Goal: Task Accomplishment & Management: Use online tool/utility

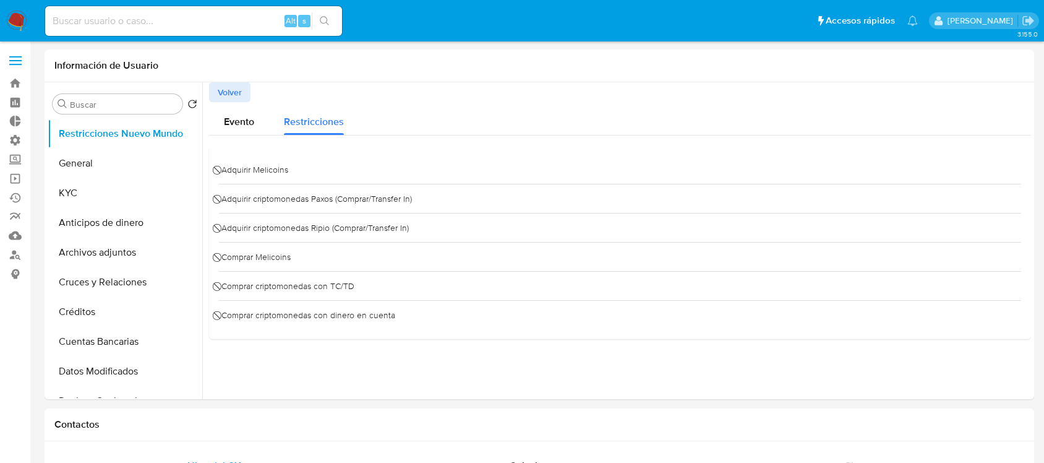
select select "10"
click at [7, 9] on nav "Pausado Ver notificaciones Alt s Accesos rápidos Presiona las siguientes teclas…" at bounding box center [522, 20] width 1044 height 41
click at [22, 25] on img at bounding box center [16, 21] width 21 height 21
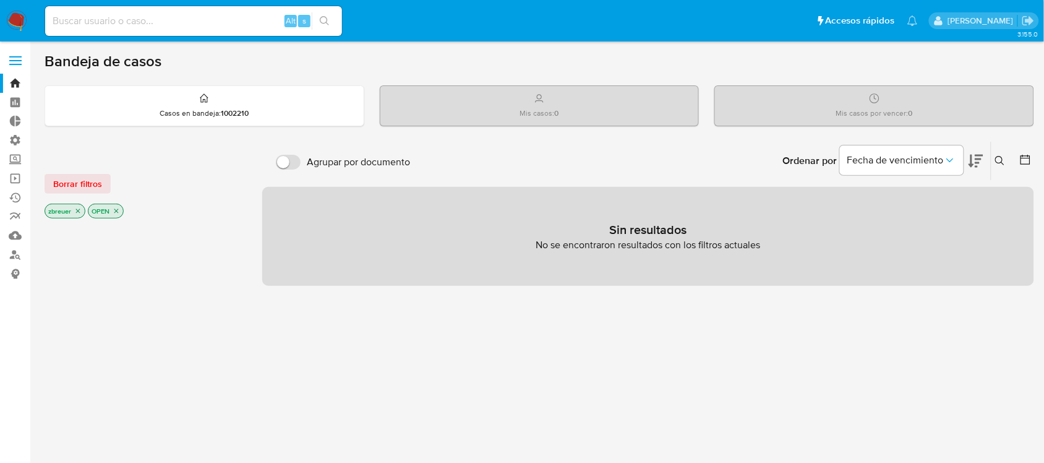
click at [20, 60] on span at bounding box center [15, 61] width 12 height 2
click at [0, 0] on input "checkbox" at bounding box center [0, 0] width 0 height 0
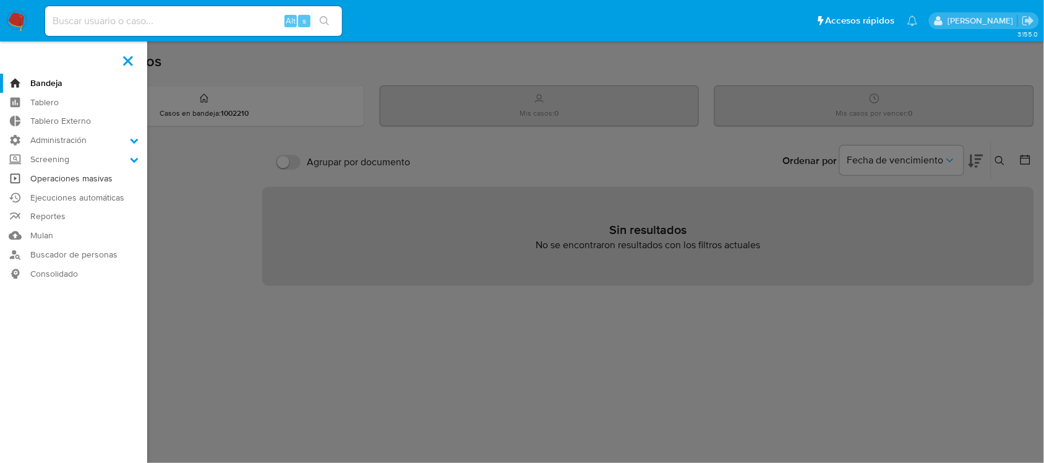
click at [54, 176] on link "Operaciones masivas" at bounding box center [73, 178] width 147 height 19
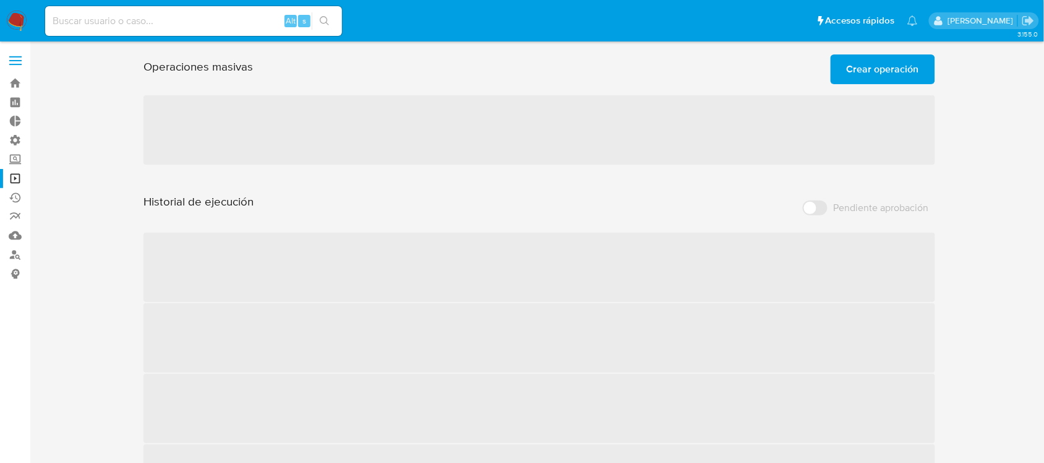
click at [867, 74] on span "Crear operación" at bounding box center [883, 69] width 72 height 27
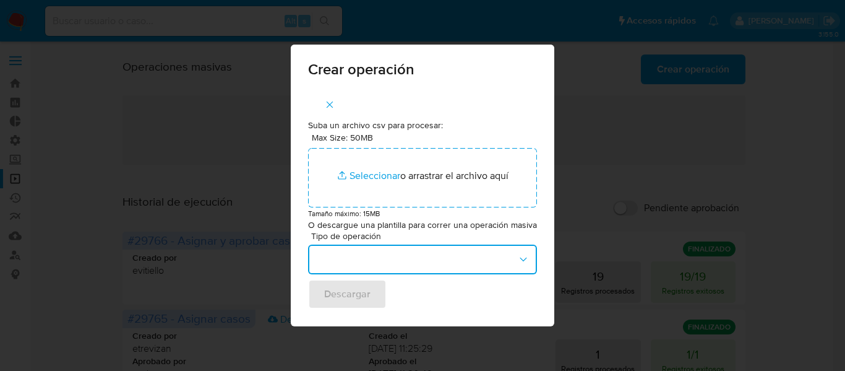
click at [468, 256] on button "button" at bounding box center [422, 259] width 229 height 30
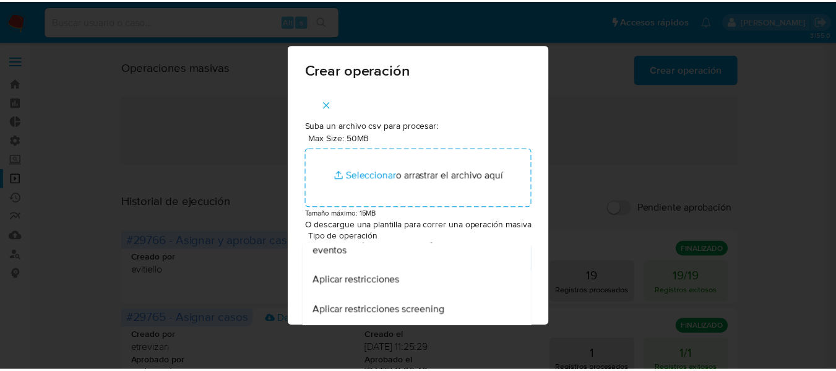
scroll to position [309, 0]
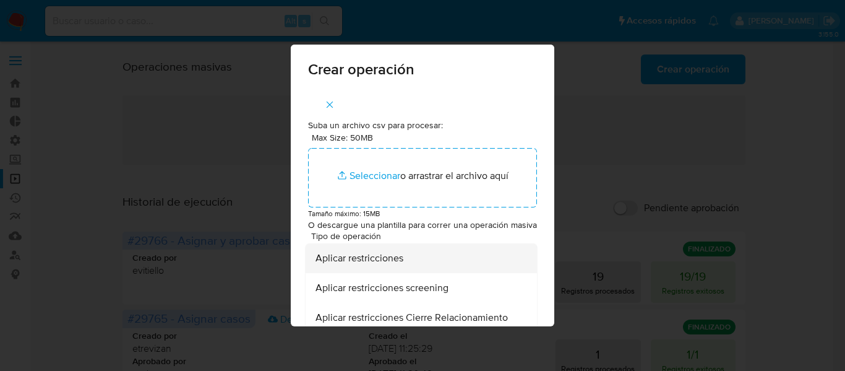
click at [357, 262] on span "Aplicar restricciones" at bounding box center [360, 258] width 88 height 12
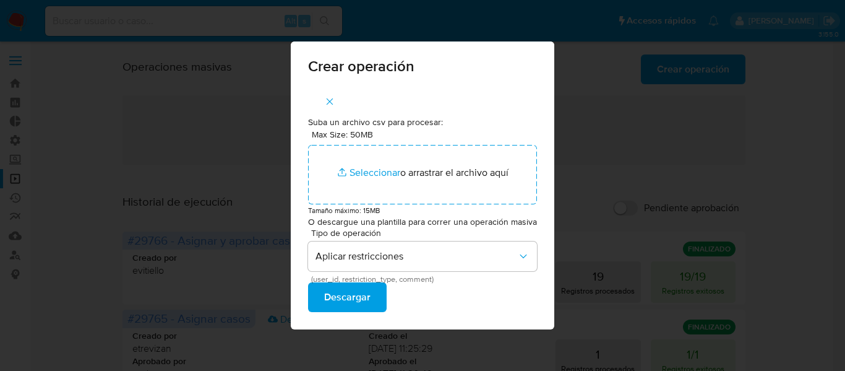
click at [327, 301] on span "Descargar" at bounding box center [347, 296] width 46 height 27
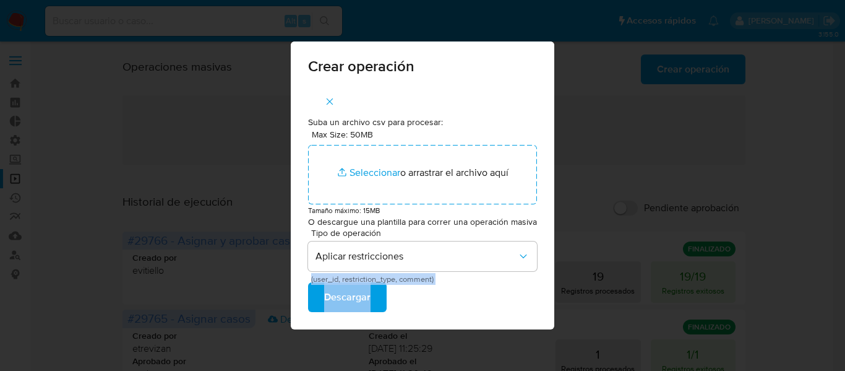
drag, startPoint x: 451, startPoint y: 277, endPoint x: 296, endPoint y: 279, distance: 154.7
click at [296, 279] on div "Suba un archivo csv para procesar: Max Size: 50MB Seleccionar archivos Seleccio…" at bounding box center [423, 208] width 264 height 243
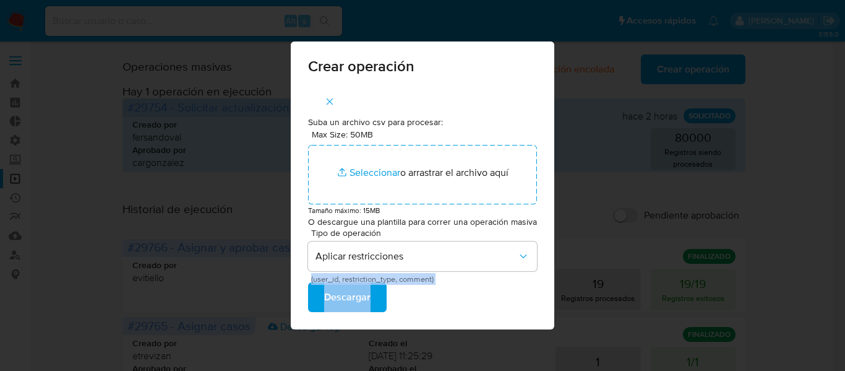
click at [328, 101] on icon "button" at bounding box center [329, 101] width 11 height 11
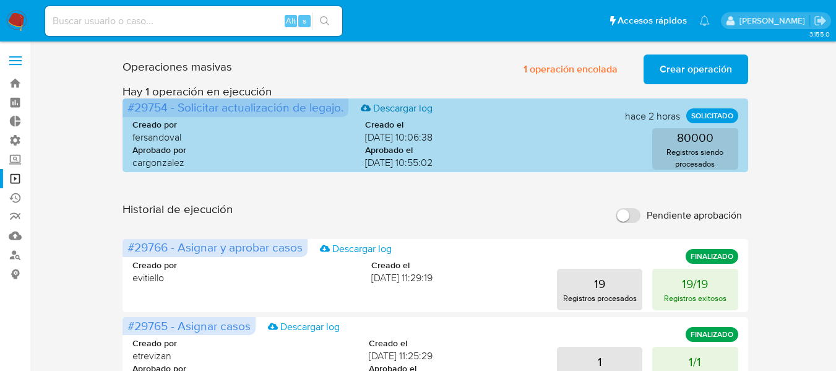
click at [426, 111] on link "Descargar log" at bounding box center [397, 108] width 72 height 14
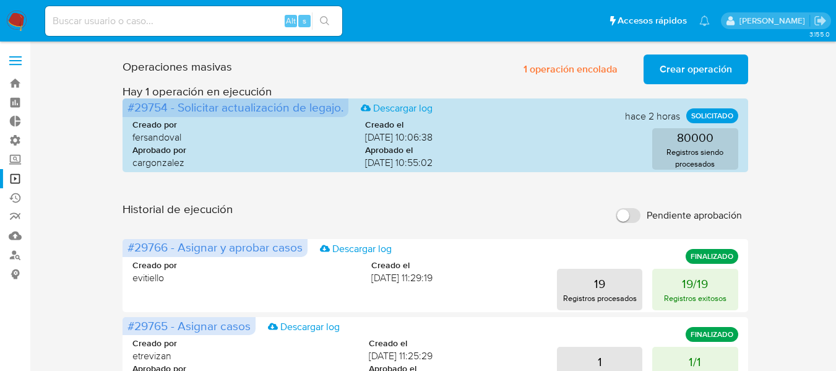
click at [117, 28] on input at bounding box center [193, 21] width 297 height 16
type input "zoebreuer"
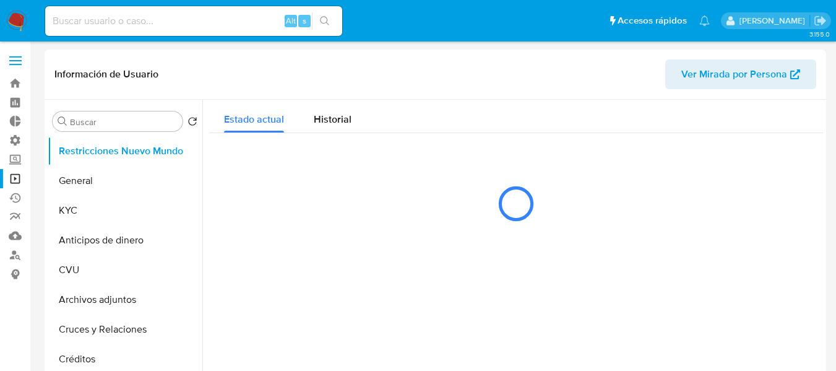
select select "10"
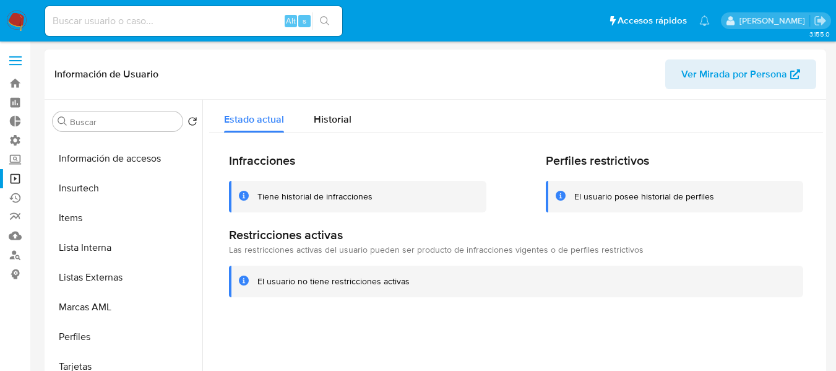
scroll to position [582, 0]
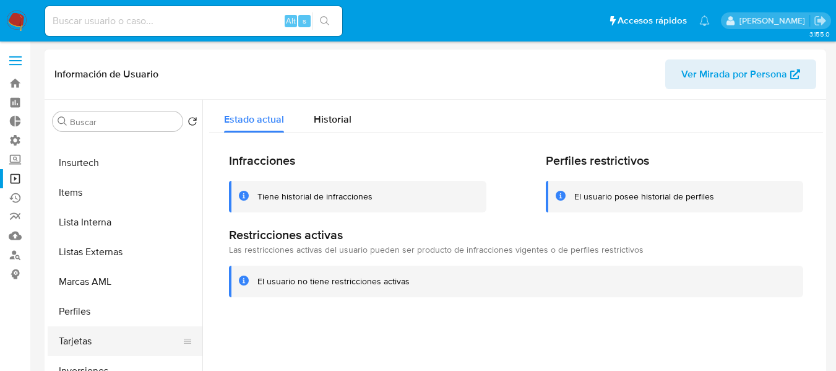
click at [63, 332] on button "Tarjetas" at bounding box center [120, 341] width 145 height 30
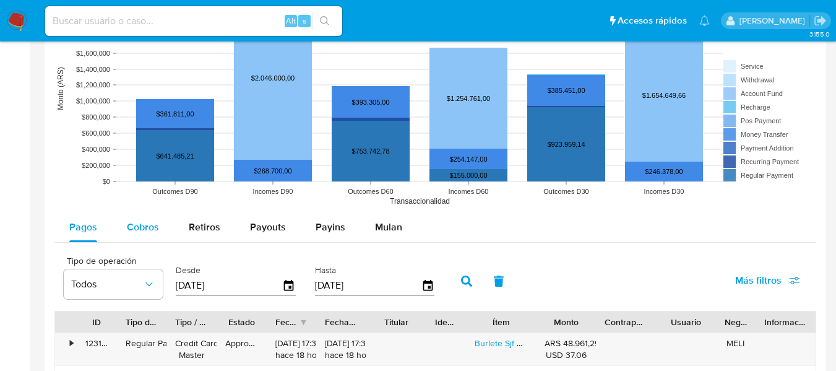
scroll to position [1176, 0]
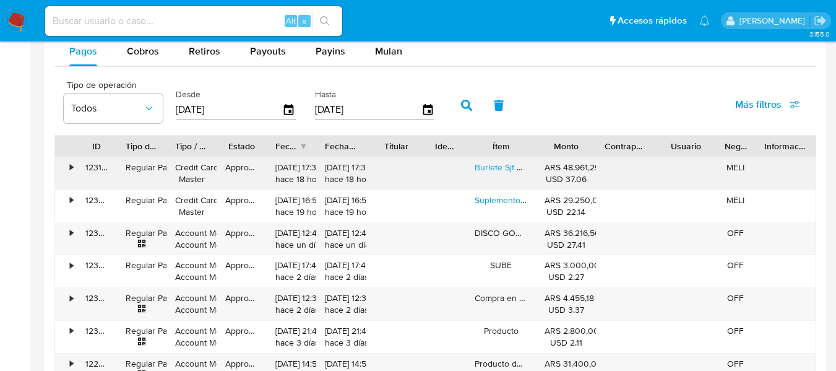
click at [71, 166] on div "•" at bounding box center [71, 167] width 3 height 12
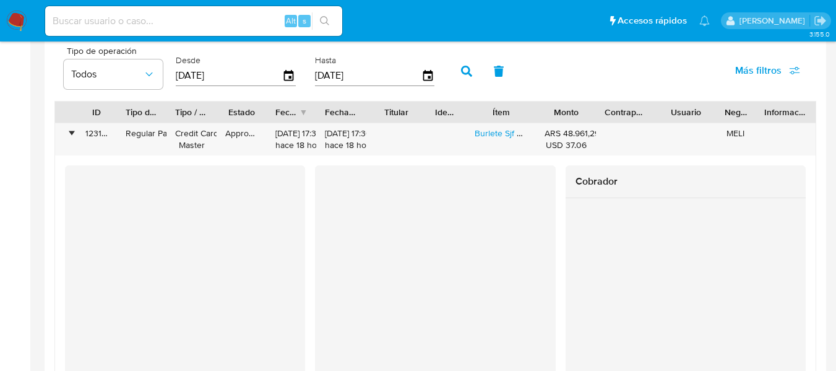
scroll to position [1237, 0]
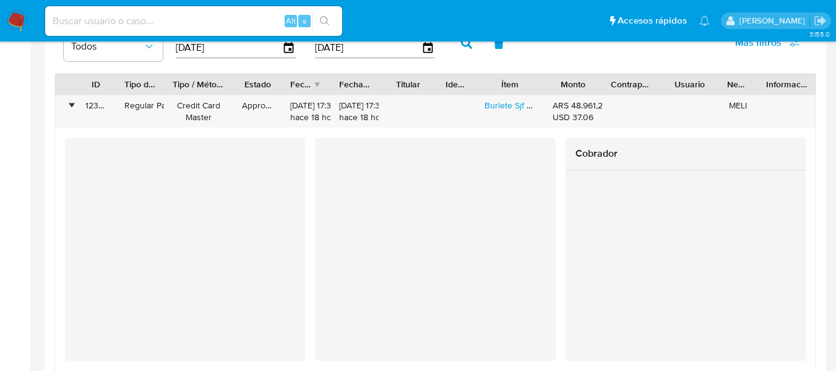
click at [240, 92] on div at bounding box center [233, 84] width 22 height 21
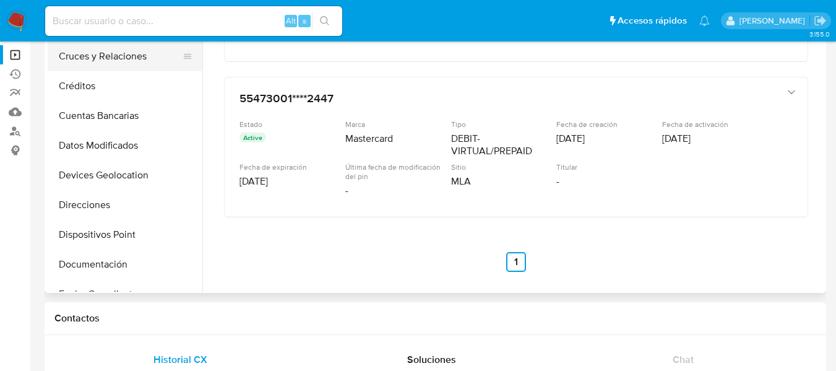
scroll to position [87, 0]
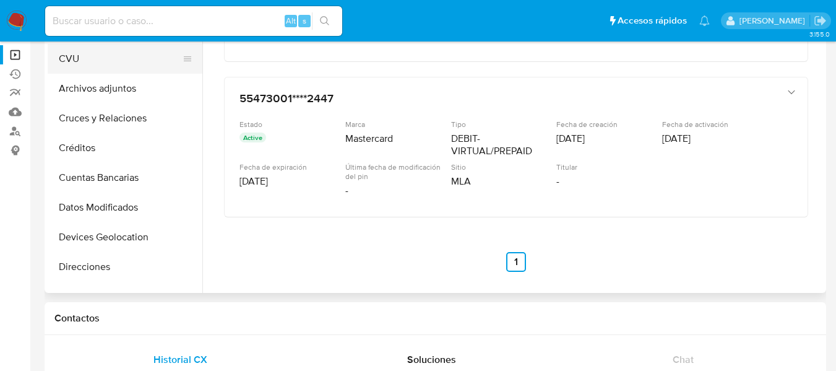
click at [95, 56] on button "CVU" at bounding box center [120, 59] width 145 height 30
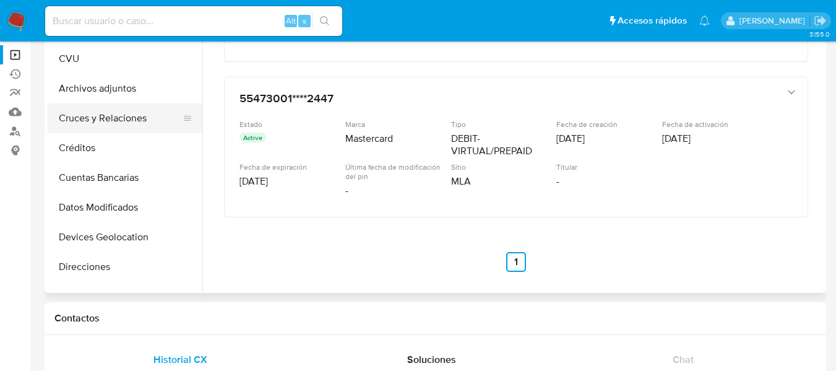
scroll to position [0, 0]
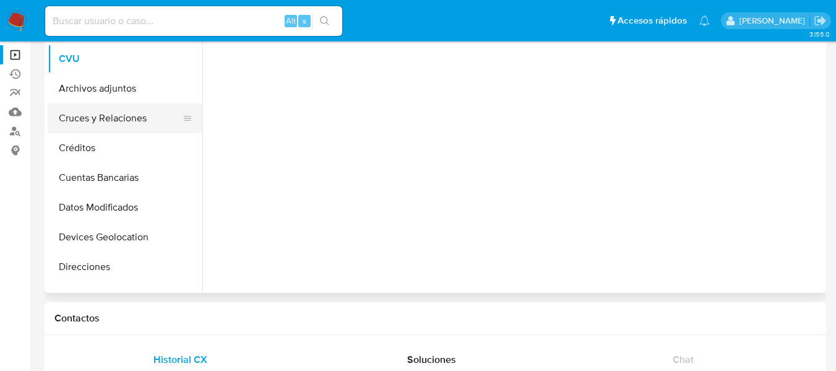
click at [92, 119] on button "Cruces y Relaciones" at bounding box center [120, 118] width 145 height 30
